Goal: Information Seeking & Learning: Compare options

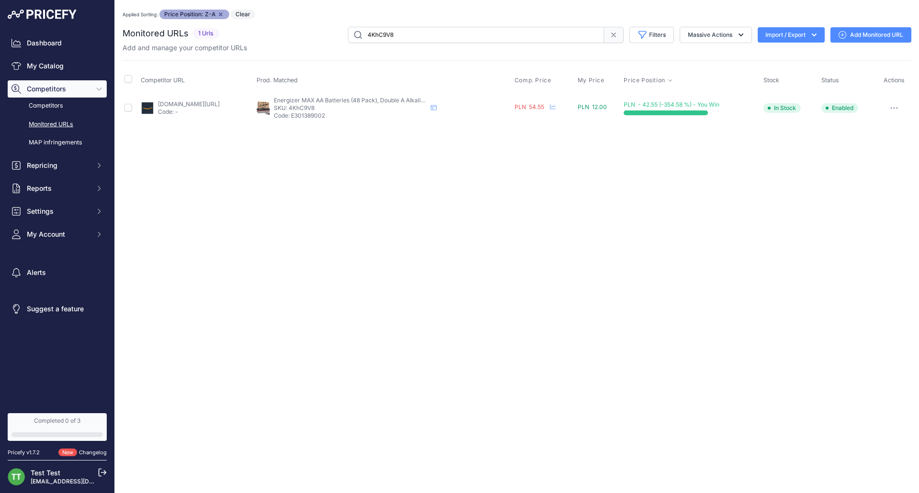
click at [670, 105] on span "PLN - 42.55 (-354.58 %) - You Win" at bounding box center [672, 104] width 96 height 7
click at [672, 84] on th "Price Position" at bounding box center [692, 80] width 140 height 24
click at [693, 111] on div at bounding box center [666, 113] width 84 height 5
click at [895, 105] on button "button" at bounding box center [893, 107] width 19 height 13
click at [846, 131] on link "Show All Competitors URLs" at bounding box center [861, 128] width 98 height 15
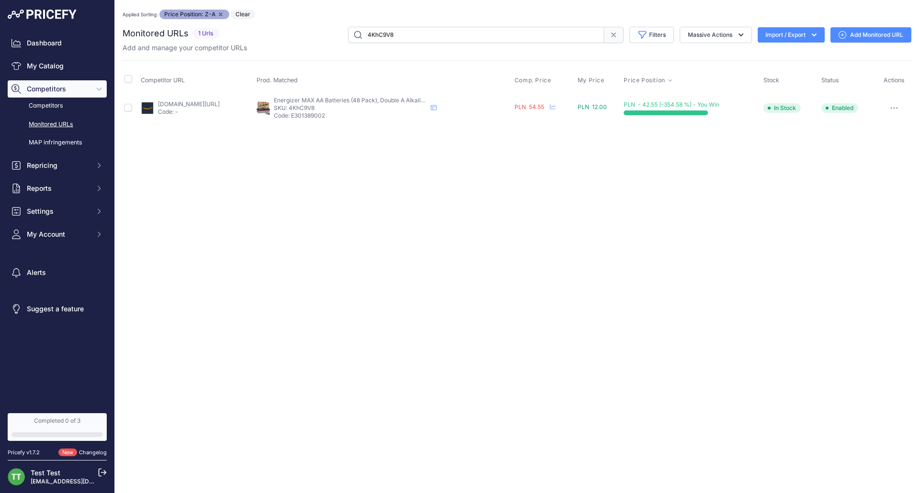
click at [890, 108] on button "button" at bounding box center [893, 107] width 19 height 13
click at [833, 123] on link "Show All Competitors URLs" at bounding box center [861, 128] width 98 height 15
click at [896, 103] on button "button" at bounding box center [893, 107] width 19 height 13
click at [896, 108] on icon "button" at bounding box center [894, 108] width 8 height 2
click at [894, 108] on icon "button" at bounding box center [894, 108] width 1 height 1
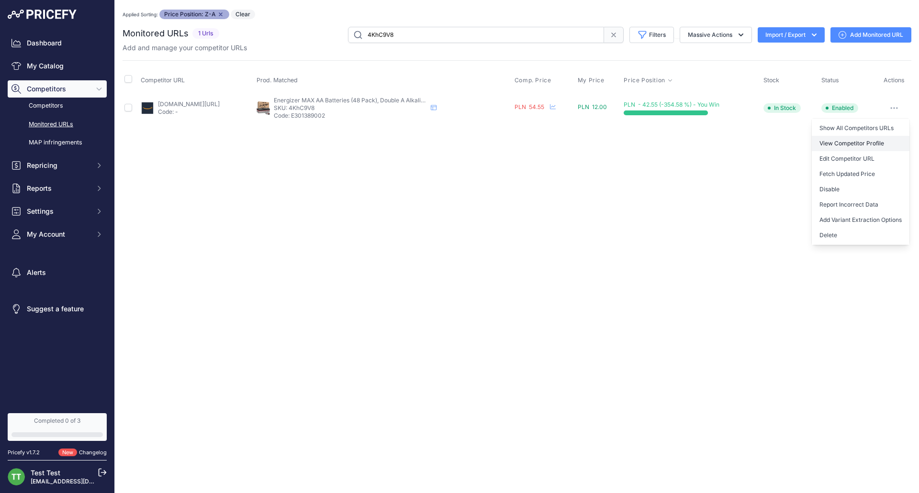
click at [857, 140] on link "View Competitor Profile" at bounding box center [861, 143] width 98 height 15
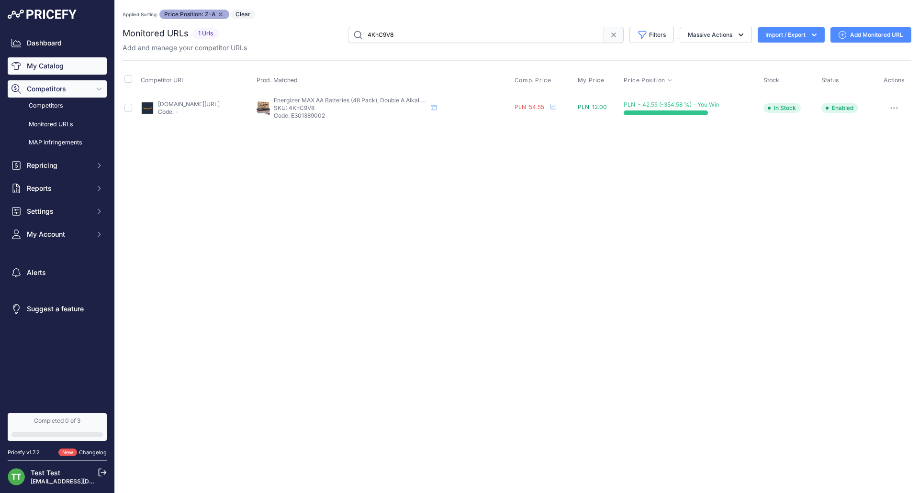
click at [42, 68] on link "My Catalog" at bounding box center [57, 65] width 99 height 17
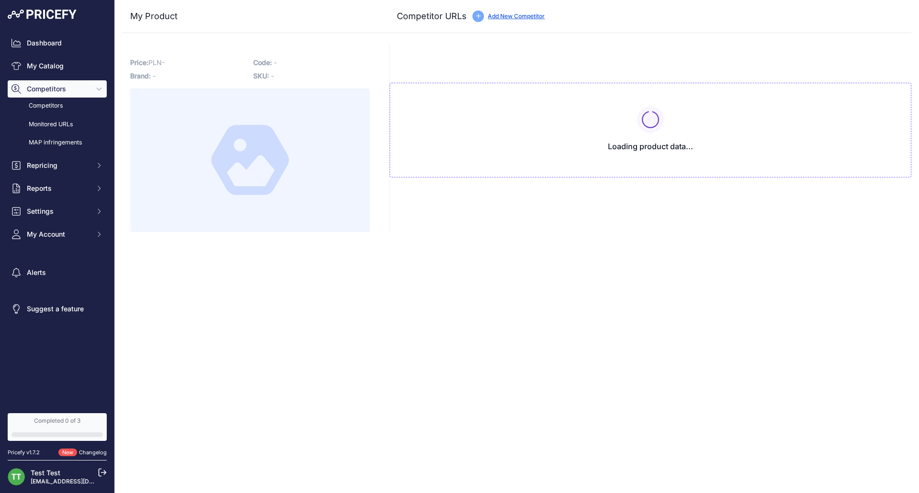
type input "[DOMAIN_NAME][URL]"
type input "www.amazon.com/AmazonBasics-Performance-Alkaline-Batteries-Count/dp/B00MNV8E0C/…"
